Goal: Use online tool/utility

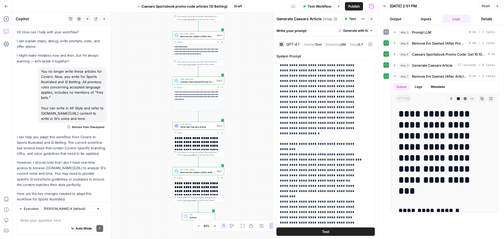
scroll to position [893, 0]
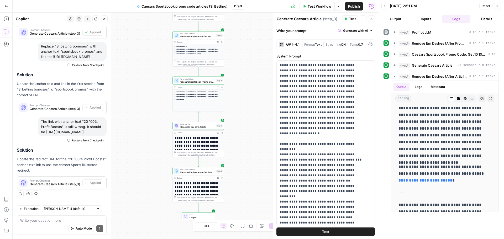
click at [39, 216] on div "Write your question here Auto Mode Send" at bounding box center [62, 225] width 90 height 19
type textarea "u"
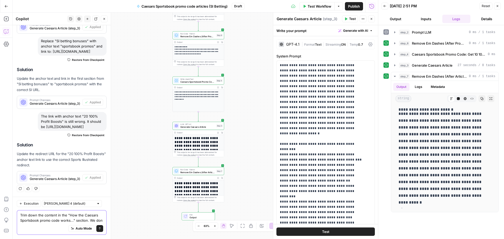
scroll to position [943, 0]
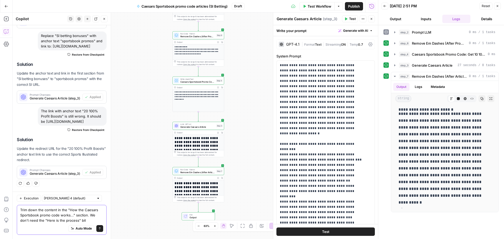
type textarea "Trim down the content in the "How the Caesars Sportsbook promo code works..." s…"
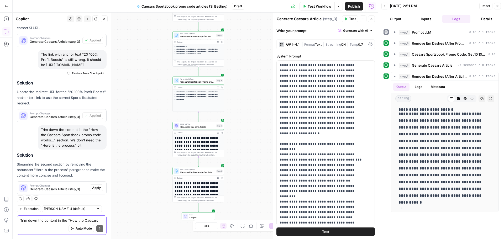
scroll to position [1004, 0]
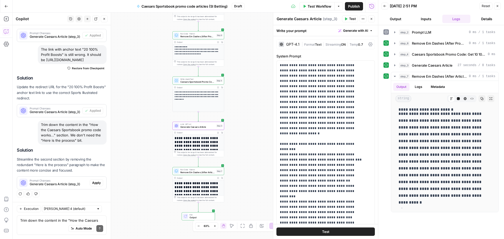
click at [97, 181] on button "Apply" at bounding box center [96, 183] width 13 height 7
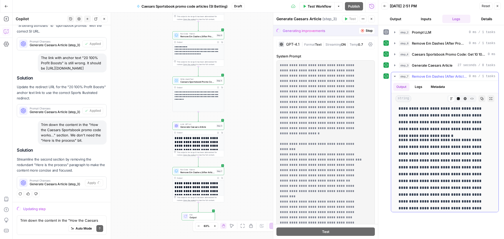
scroll to position [604, 0]
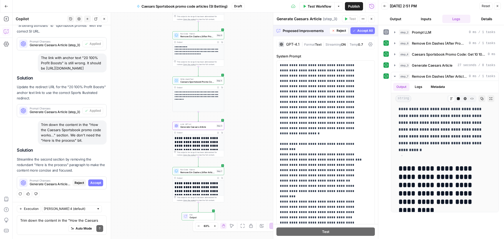
click at [90, 185] on span "Accept" at bounding box center [95, 183] width 11 height 5
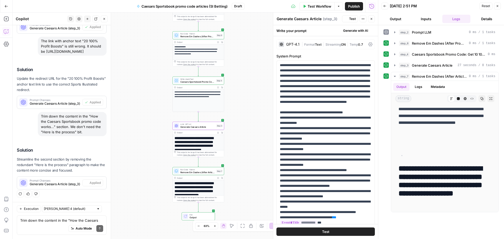
scroll to position [0, 0]
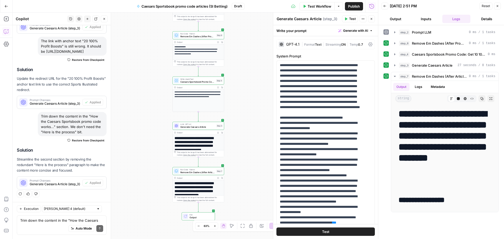
click at [325, 7] on span "Test Workflow" at bounding box center [320, 6] width 24 height 5
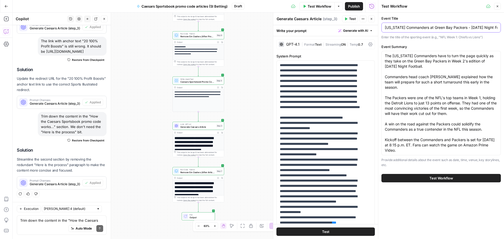
drag, startPoint x: 473, startPoint y: 28, endPoint x: 325, endPoint y: 33, distance: 148.2
click at [325, 33] on body "**********" at bounding box center [252, 119] width 504 height 239
click at [445, 28] on input "[US_STATE] Commanders at Green Bay Packers - [DATE] Night Football Week 2" at bounding box center [441, 27] width 113 height 5
drag, startPoint x: 473, startPoint y: 27, endPoint x: 279, endPoint y: 38, distance: 194.1
click at [279, 38] on body "**********" at bounding box center [252, 119] width 504 height 239
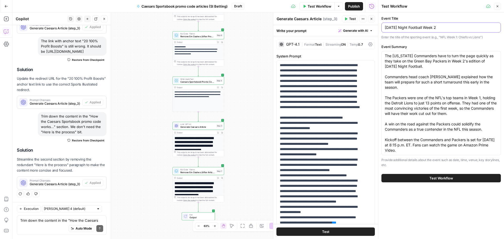
type input "[DATE] Night Football Week 2"
click at [436, 178] on span "Test Workflow" at bounding box center [442, 178] width 24 height 5
